Goal: Task Accomplishment & Management: Use online tool/utility

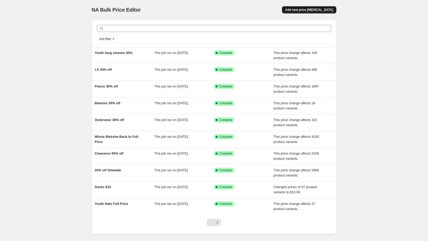
click at [311, 6] on button "Add new price [MEDICAL_DATA]" at bounding box center [309, 9] width 54 height 7
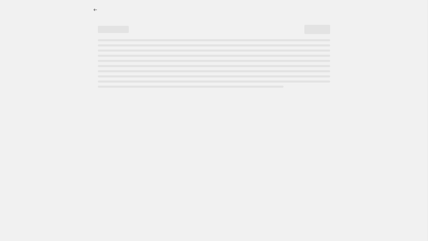
select select "percentage"
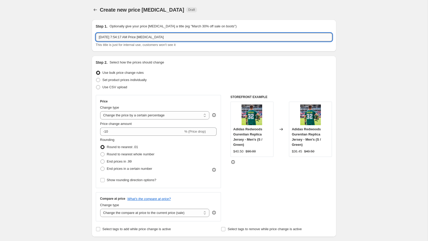
click at [155, 35] on input "[DATE] 7:54:17 AM Price [MEDICAL_DATA]" at bounding box center [214, 37] width 237 height 8
type input "i"
type input "IH 25%"
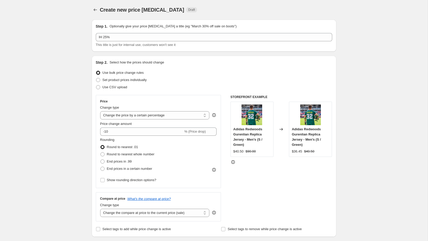
scroll to position [9, 0]
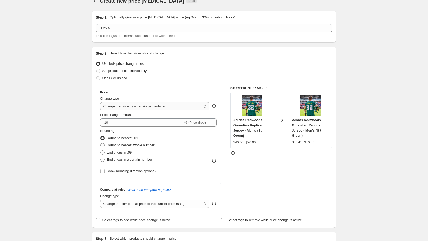
click at [136, 103] on select "Change the price to a certain amount Change the price by a certain amount Chang…" at bounding box center [155, 106] width 110 height 8
select select "pcap"
click at [100, 102] on select "Change the price to a certain amount Change the price by a certain amount Chang…" at bounding box center [155, 106] width 110 height 8
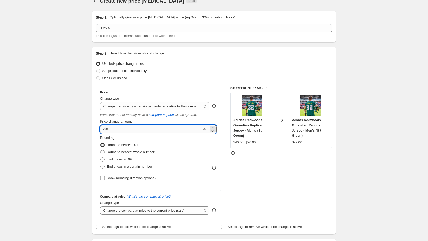
click at [152, 130] on input "-20" at bounding box center [151, 129] width 102 height 8
type input "-25"
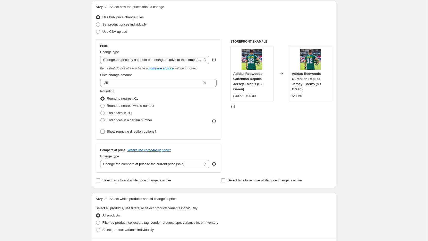
scroll to position [56, 0]
click at [149, 160] on select "Change the compare at price to the current price (sale) Change the compare at p…" at bounding box center [155, 163] width 110 height 8
select select "no_change"
click at [100, 159] on select "Change the compare at price to the current price (sale) Change the compare at p…" at bounding box center [155, 163] width 110 height 8
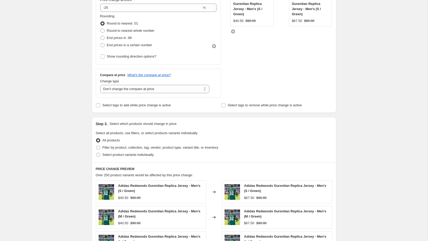
scroll to position [131, 0]
click at [134, 148] on span "Filter by product, collection, tag, vendor, product type, variant title, or inv…" at bounding box center [161, 147] width 116 height 4
click at [96, 145] on input "Filter by product, collection, tag, vendor, product type, variant title, or inv…" at bounding box center [96, 145] width 0 height 0
radio input "true"
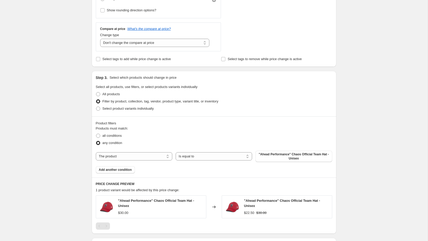
scroll to position [179, 0]
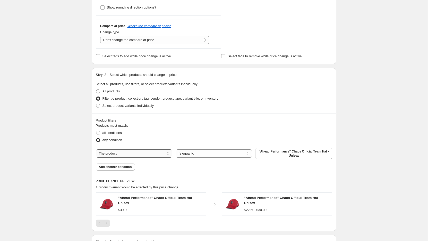
click at [158, 152] on select "The product The product's collection The product's tag The product's vendor The…" at bounding box center [134, 153] width 77 height 8
select select "collection"
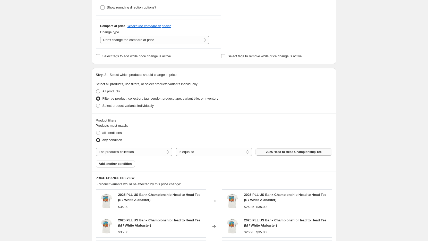
click at [276, 150] on span "2025 Head to Head Championship Tee" at bounding box center [294, 152] width 56 height 4
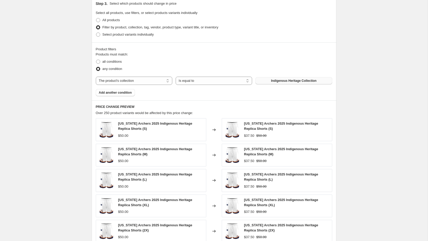
scroll to position [345, 0]
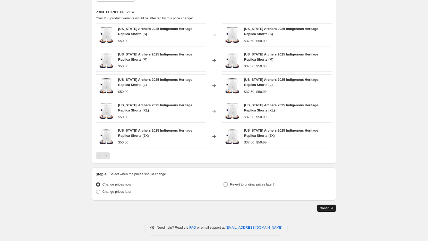
click at [328, 204] on button "Continue" at bounding box center [327, 207] width 20 height 7
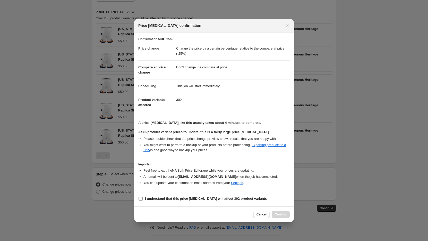
click at [145, 195] on label "I understand that this price [MEDICAL_DATA] will affect 302 product variants" at bounding box center [202, 198] width 129 height 7
click at [143, 196] on input "I understand that this price [MEDICAL_DATA] will affect 302 product variants" at bounding box center [141, 198] width 4 height 4
checkbox input "true"
click at [282, 216] on button "Confirm" at bounding box center [281, 214] width 18 height 7
type input "IH 25%"
